Goal: Find specific page/section: Find specific page/section

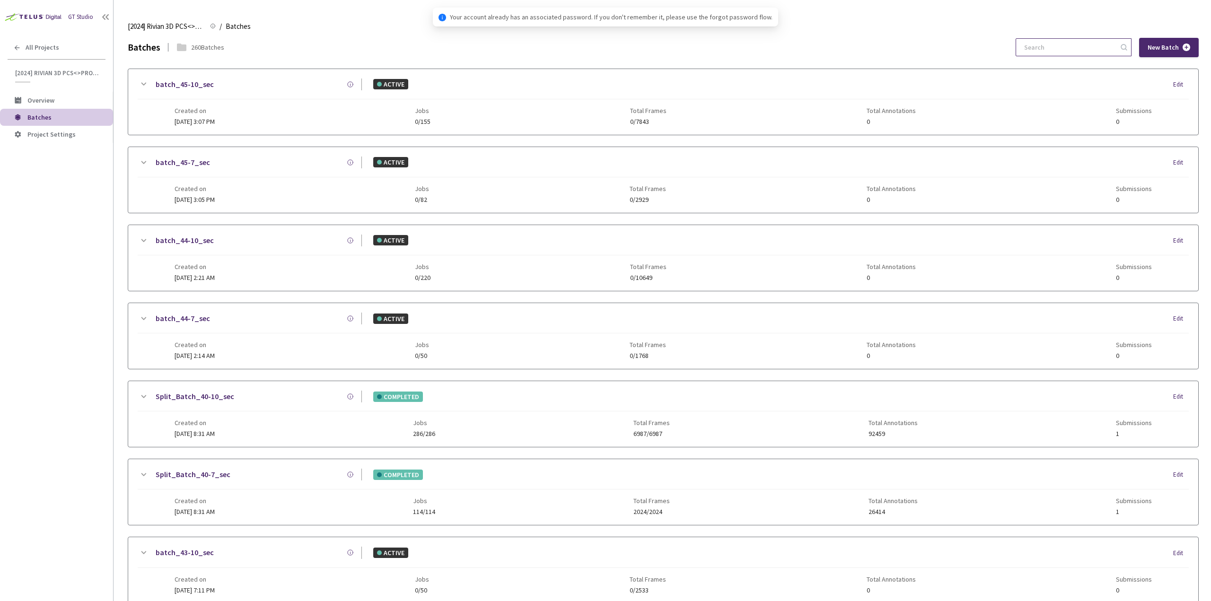
click at [1036, 53] on input at bounding box center [1068, 47] width 101 height 17
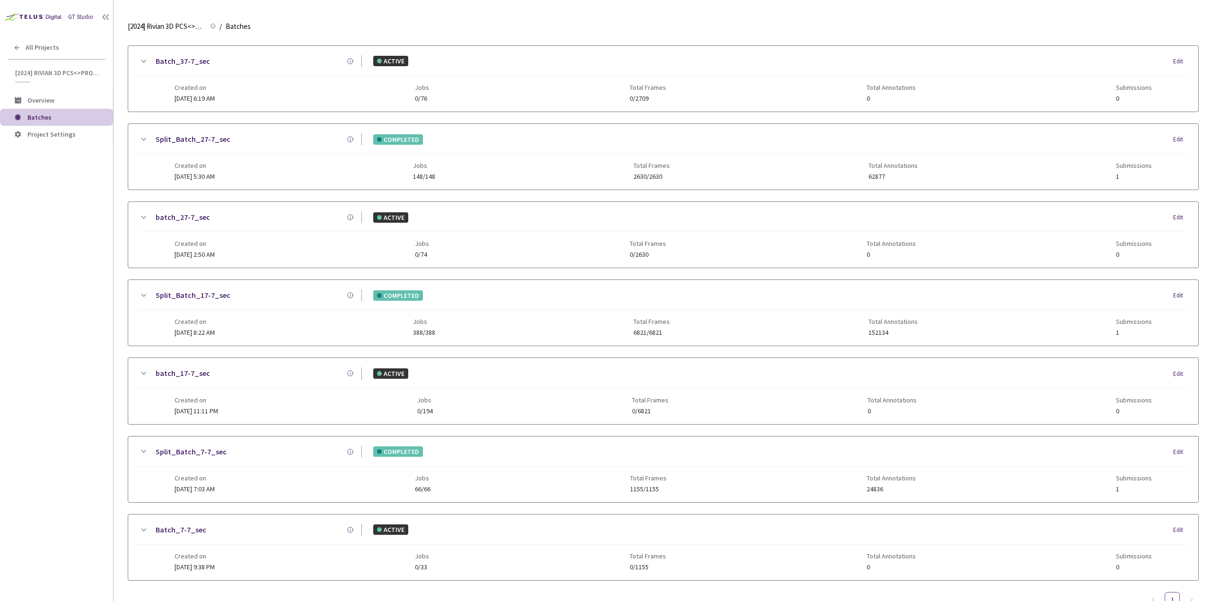
scroll to position [207, 0]
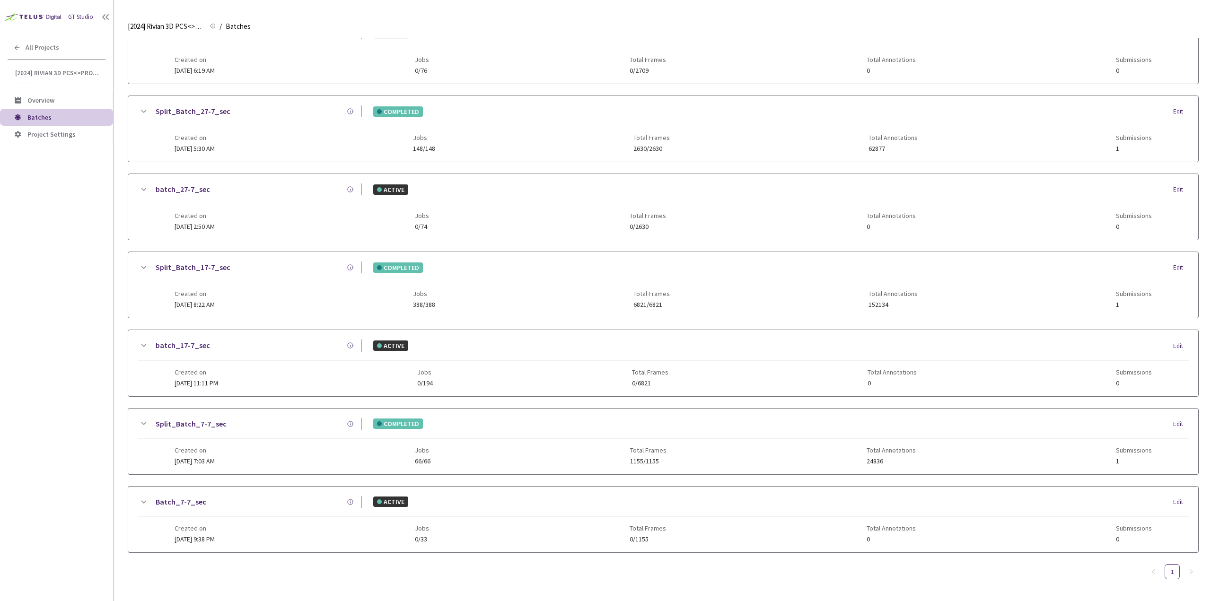
type input "7-7"
click at [145, 501] on icon at bounding box center [143, 501] width 5 height 3
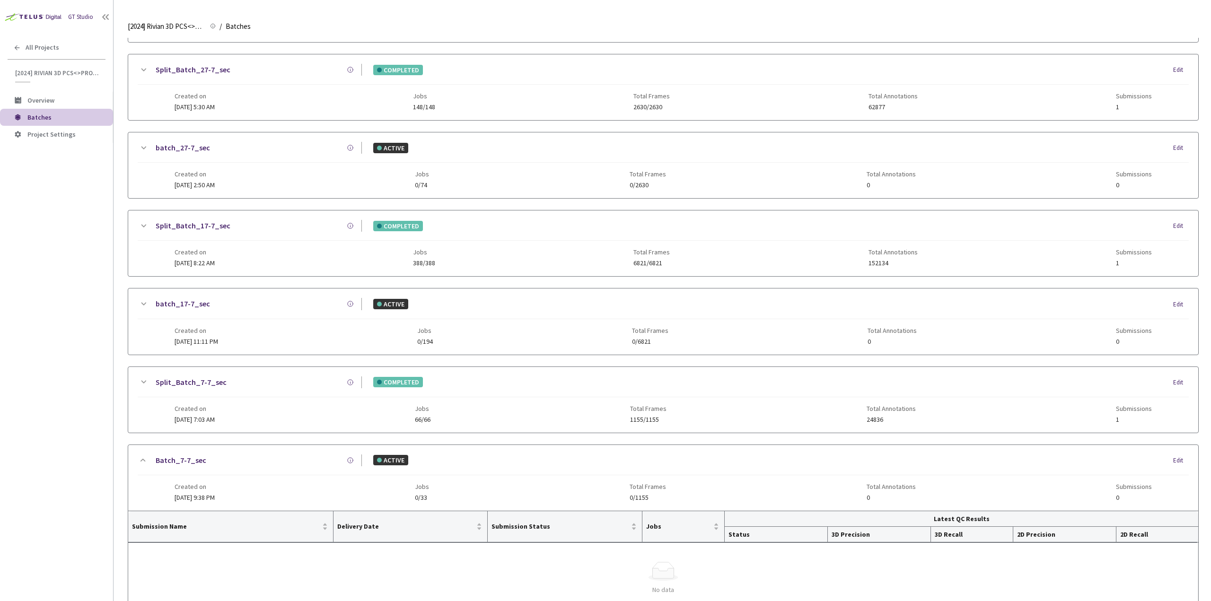
scroll to position [302, 0]
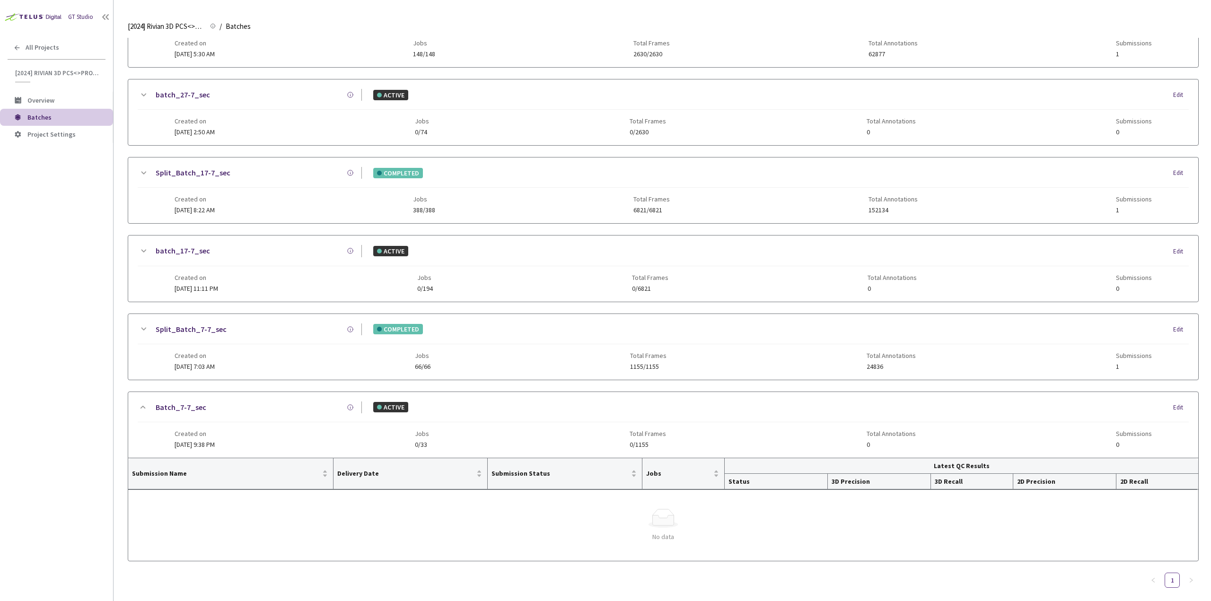
click at [142, 329] on icon at bounding box center [143, 329] width 5 height 3
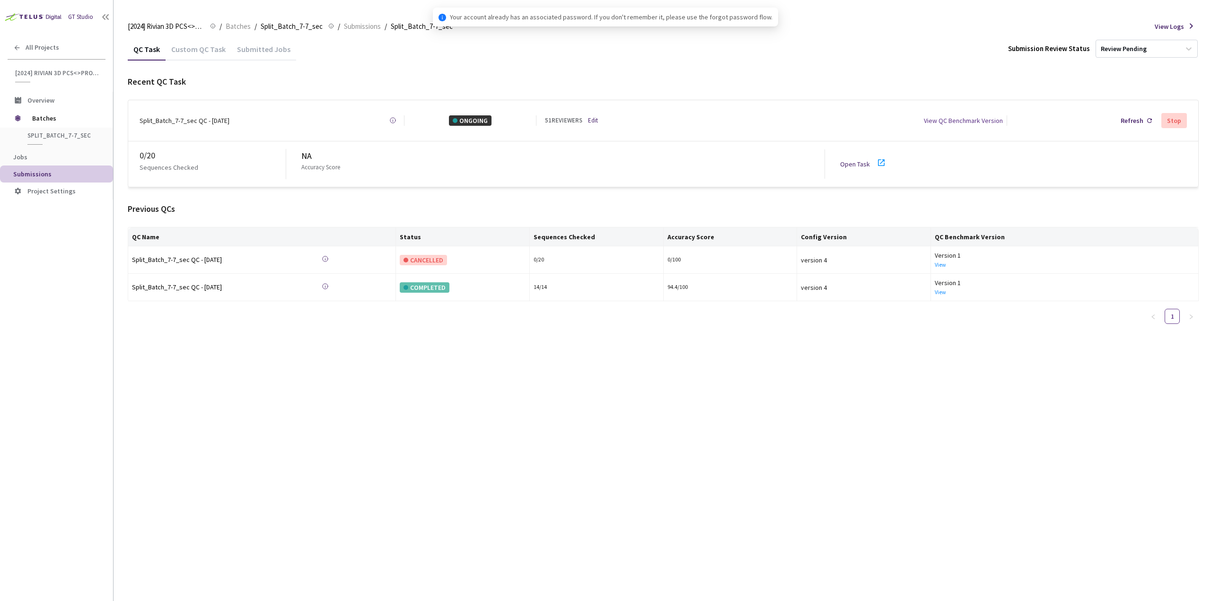
click at [205, 44] on div "Custom QC Task" at bounding box center [199, 48] width 66 height 20
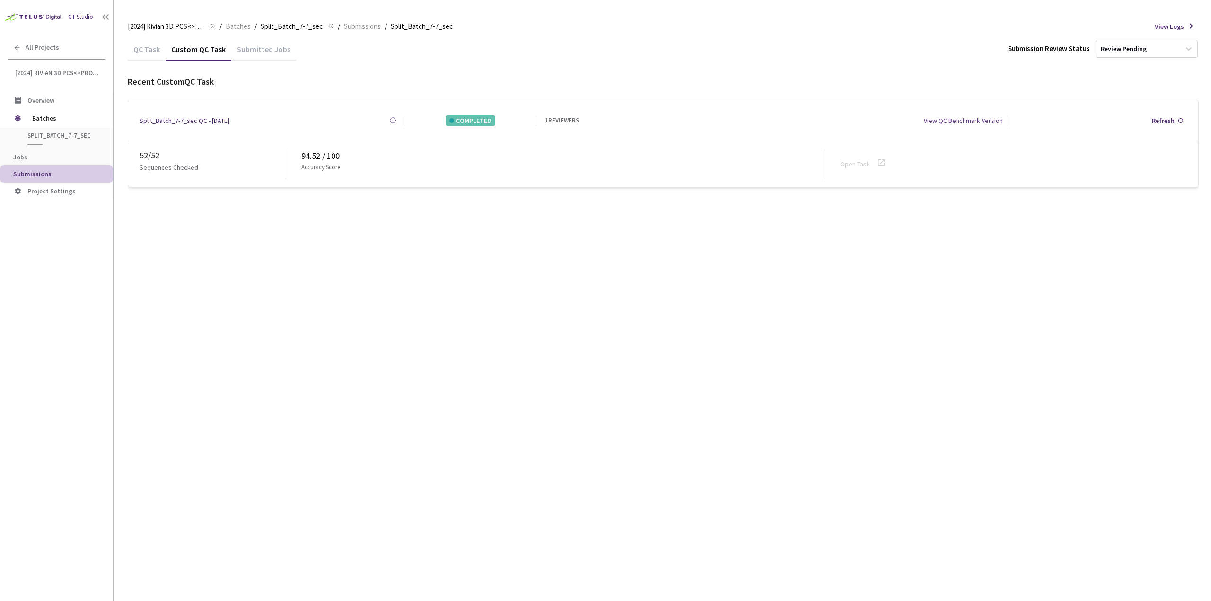
click at [148, 57] on div "QC Task" at bounding box center [147, 52] width 38 height 16
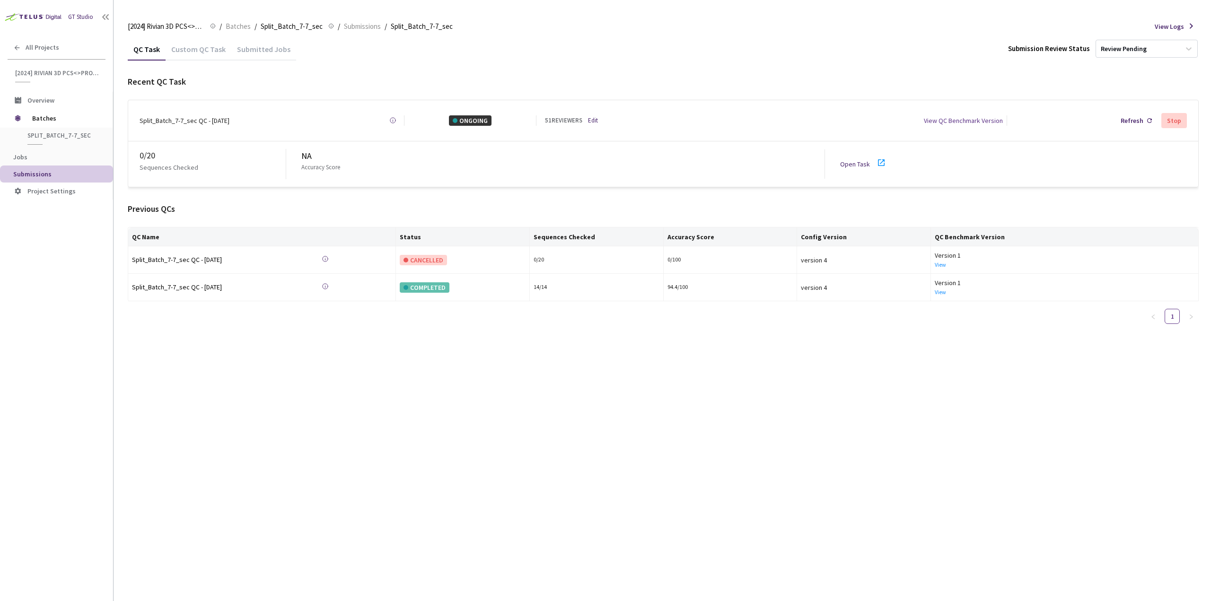
click at [876, 158] on icon at bounding box center [880, 162] width 11 height 11
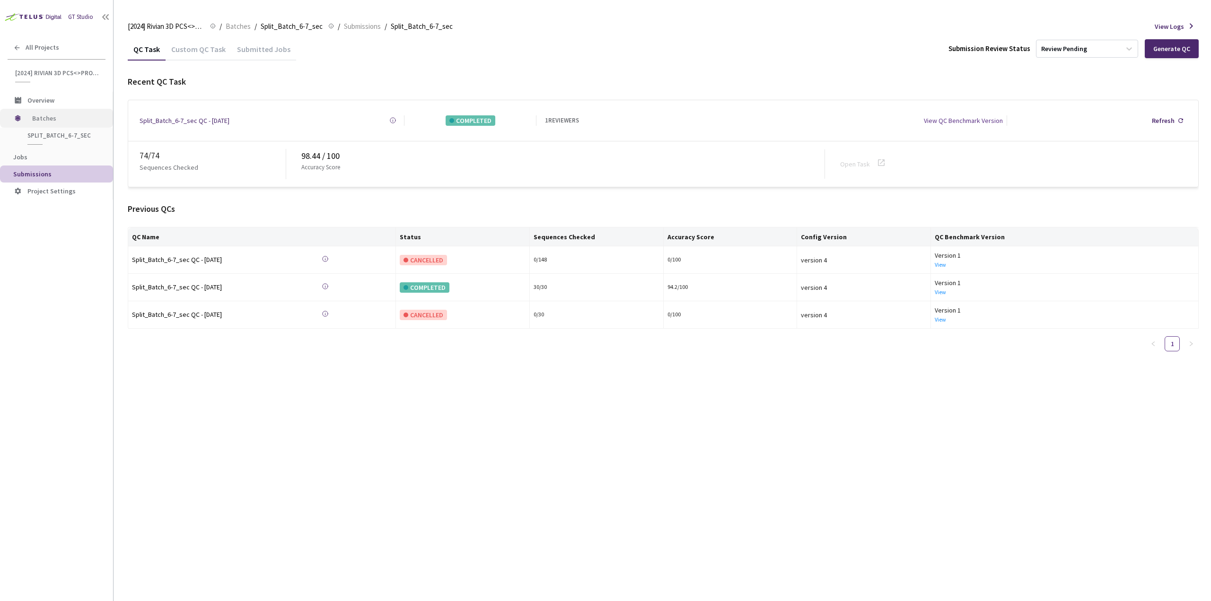
click at [42, 118] on span "Batches" at bounding box center [64, 118] width 65 height 19
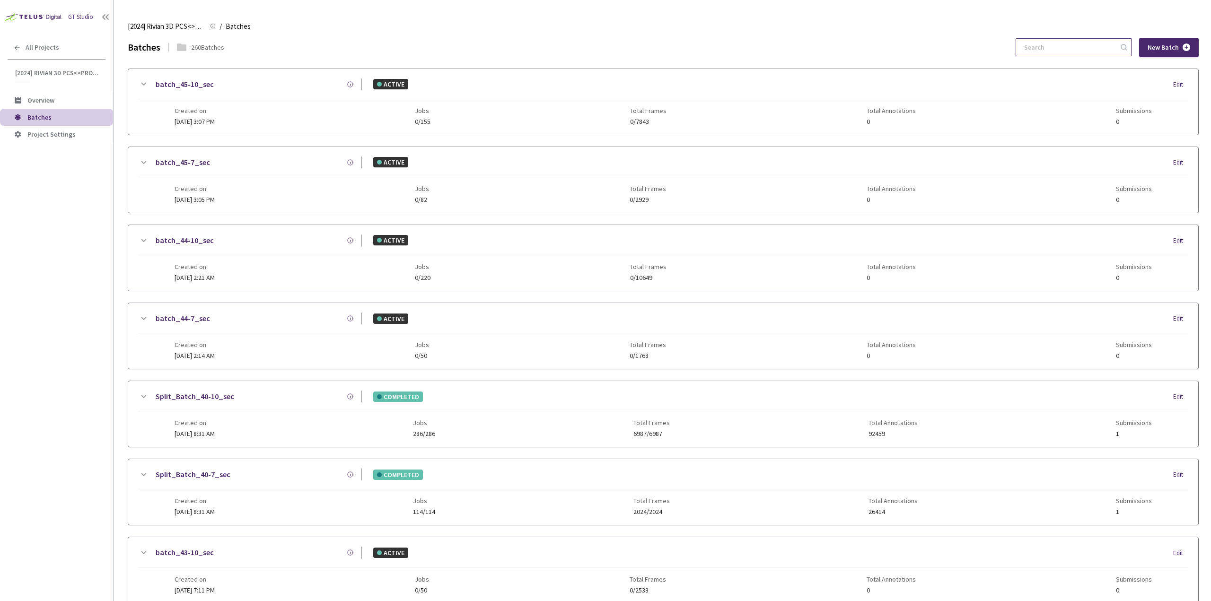
click at [1054, 48] on input at bounding box center [1068, 47] width 101 height 17
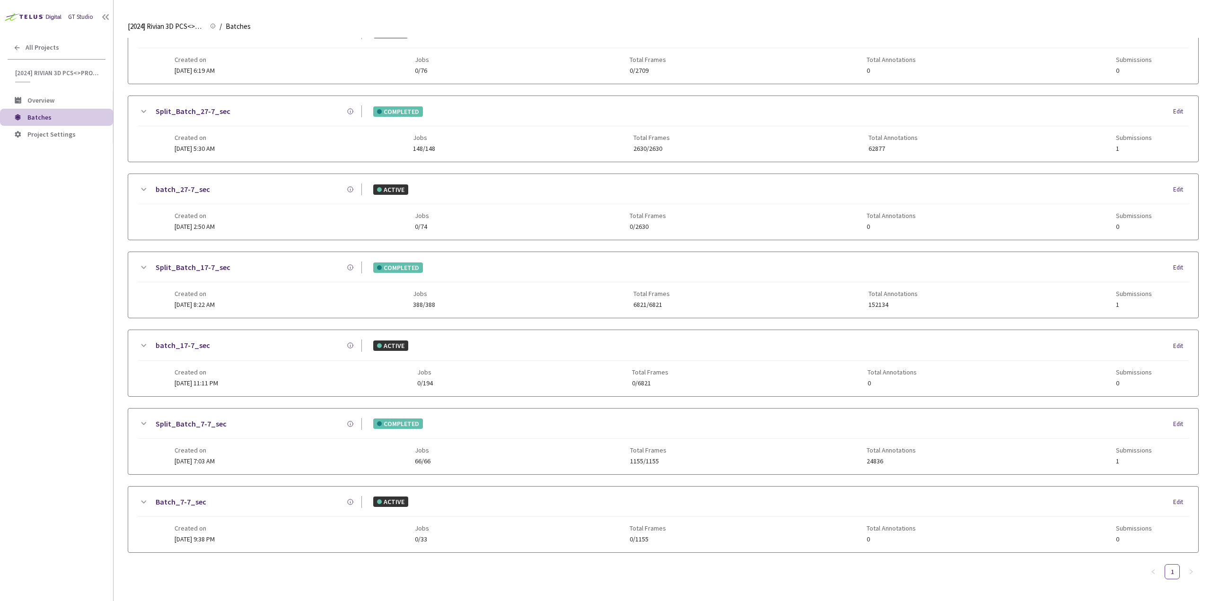
type input "7-7"
click at [146, 427] on icon at bounding box center [143, 423] width 11 height 11
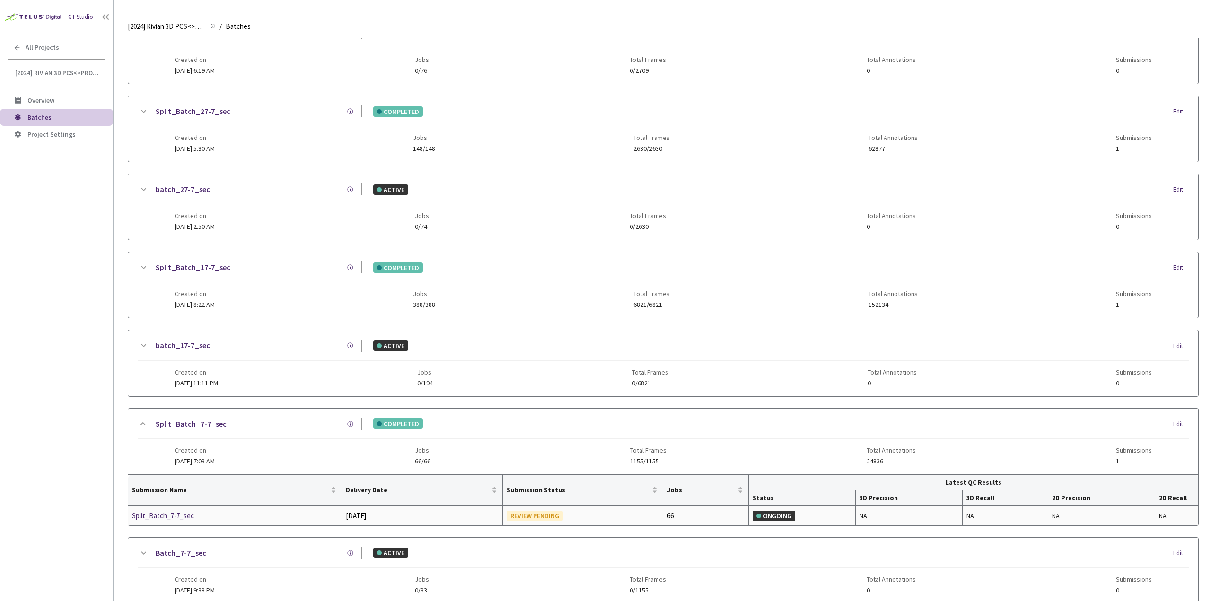
click at [186, 514] on div "Split_Batch_7-7_sec" at bounding box center [182, 515] width 100 height 11
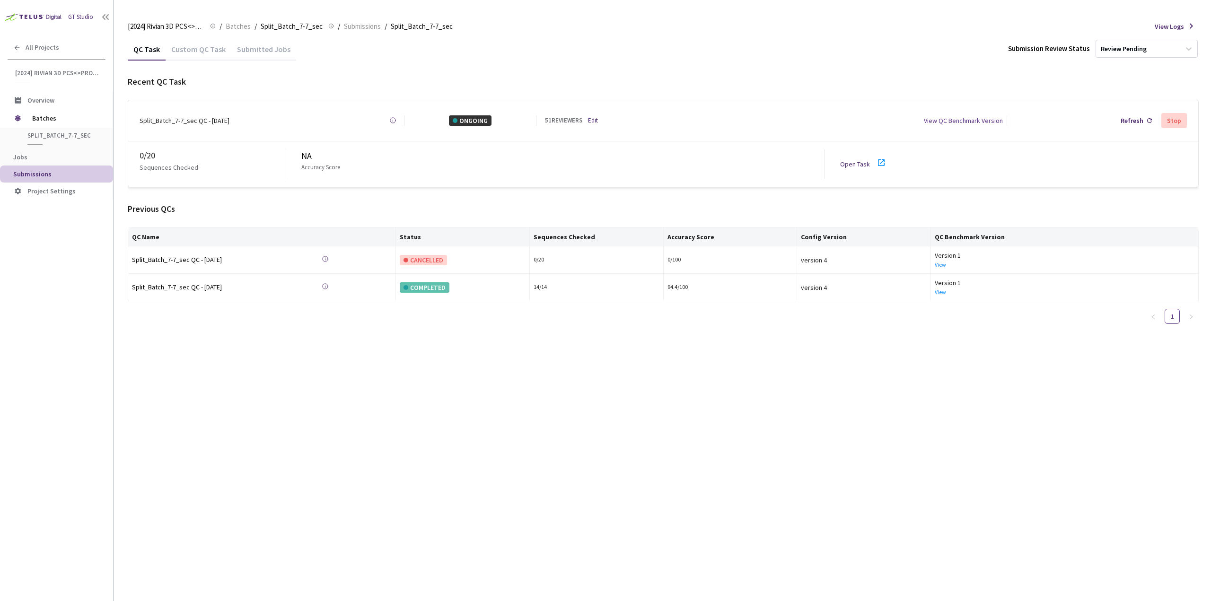
click at [882, 160] on icon at bounding box center [880, 162] width 11 height 11
